Goal: Ask a question

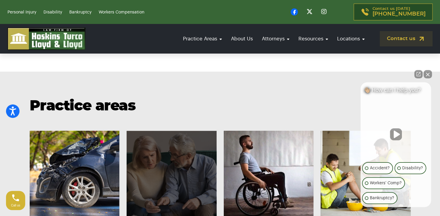
scroll to position [330, 0]
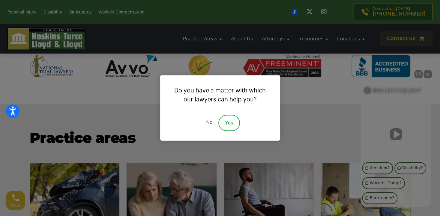
click at [287, 108] on div "Do you have a matter with which our lawyers can help you? No Yes" at bounding box center [220, 108] width 440 height 216
click at [279, 83] on div "Do you have a matter with which our lawyers can help you? No Yes" at bounding box center [220, 108] width 120 height 65
drag, startPoint x: 301, startPoint y: 77, endPoint x: 303, endPoint y: 74, distance: 3.4
click at [302, 76] on div "Do you have a matter with which our lawyers can help you? No Yes" at bounding box center [220, 108] width 440 height 216
